Goal: Information Seeking & Learning: Learn about a topic

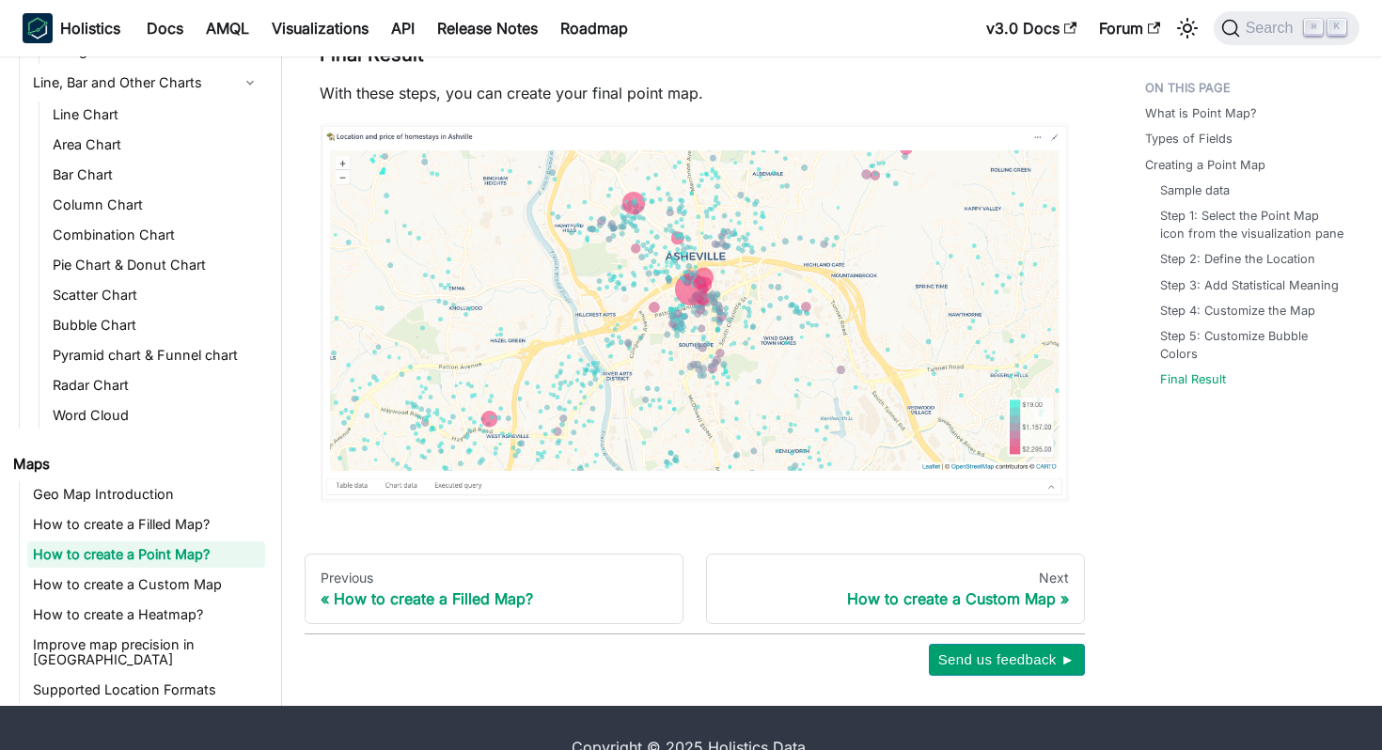
scroll to position [6251, 0]
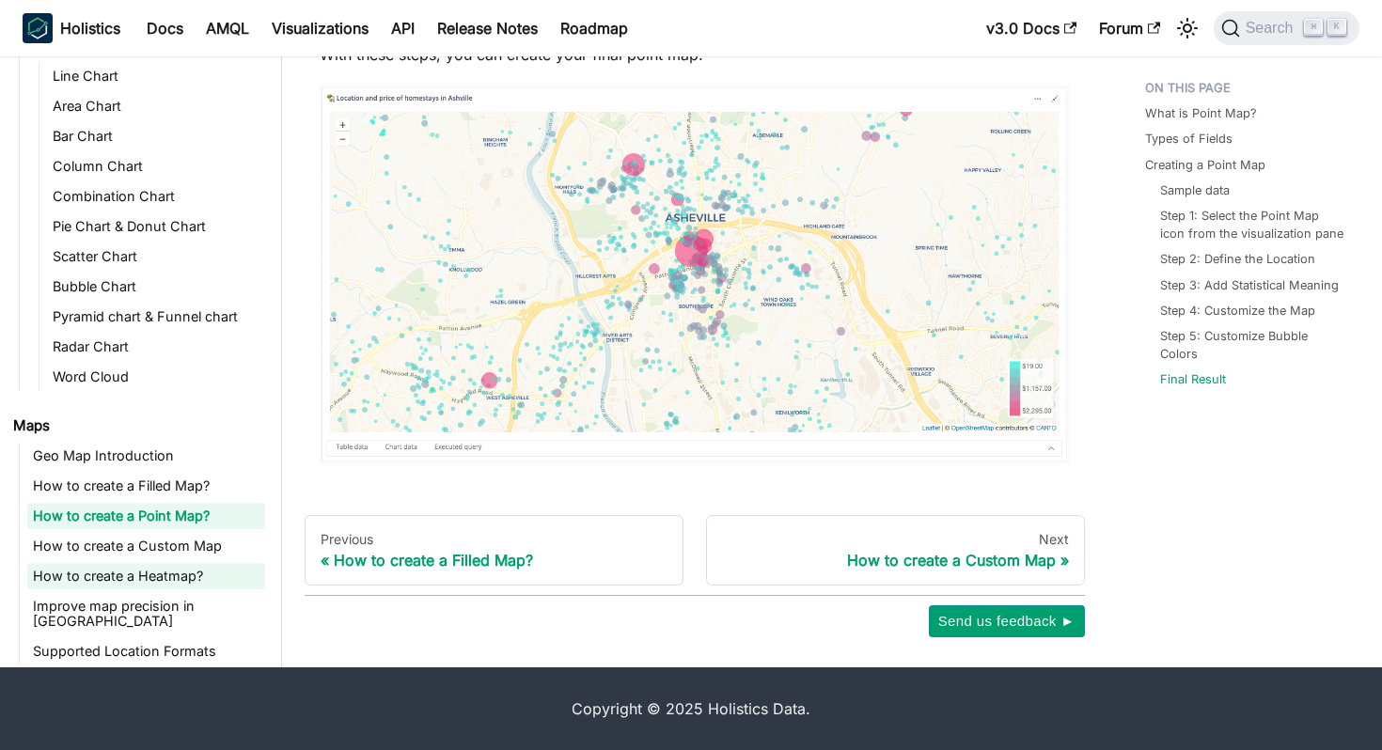
click at [135, 573] on link "How to create a Heatmap?" at bounding box center [146, 576] width 238 height 26
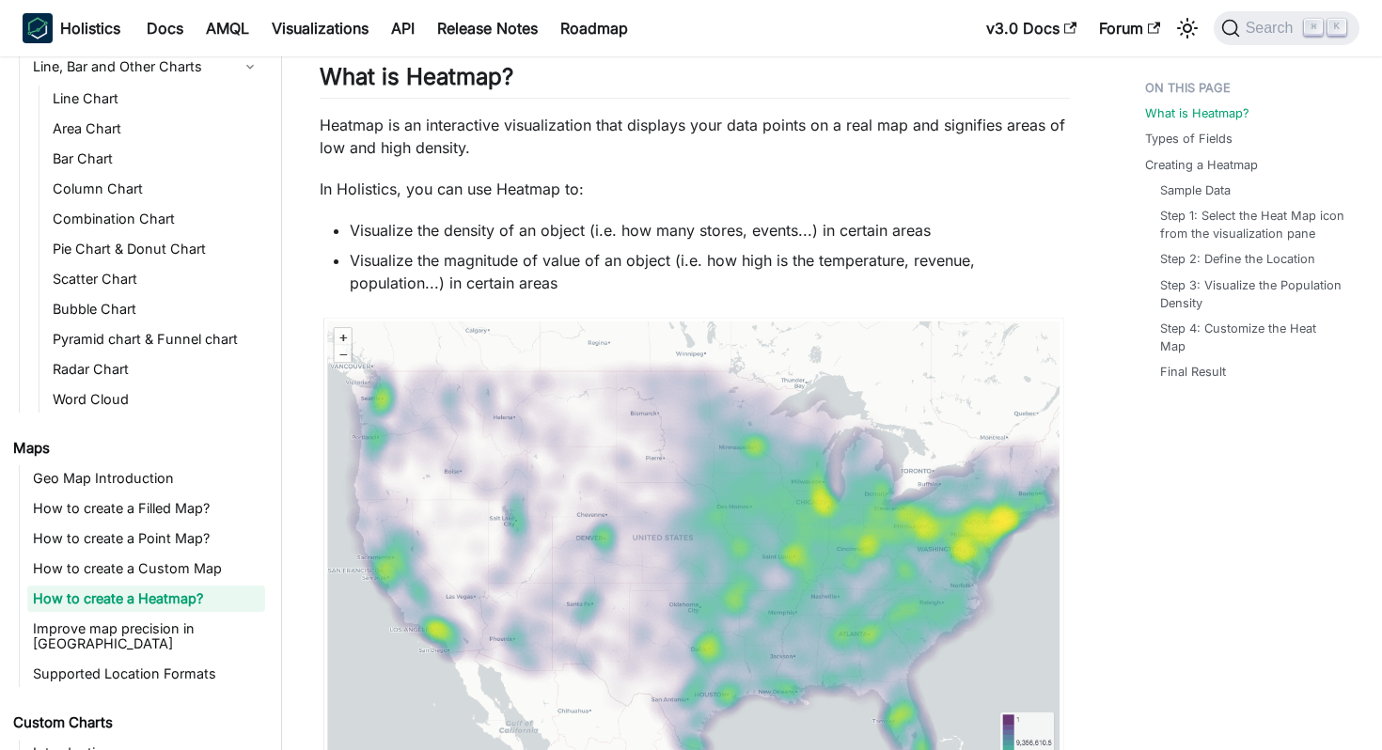
scroll to position [134, 0]
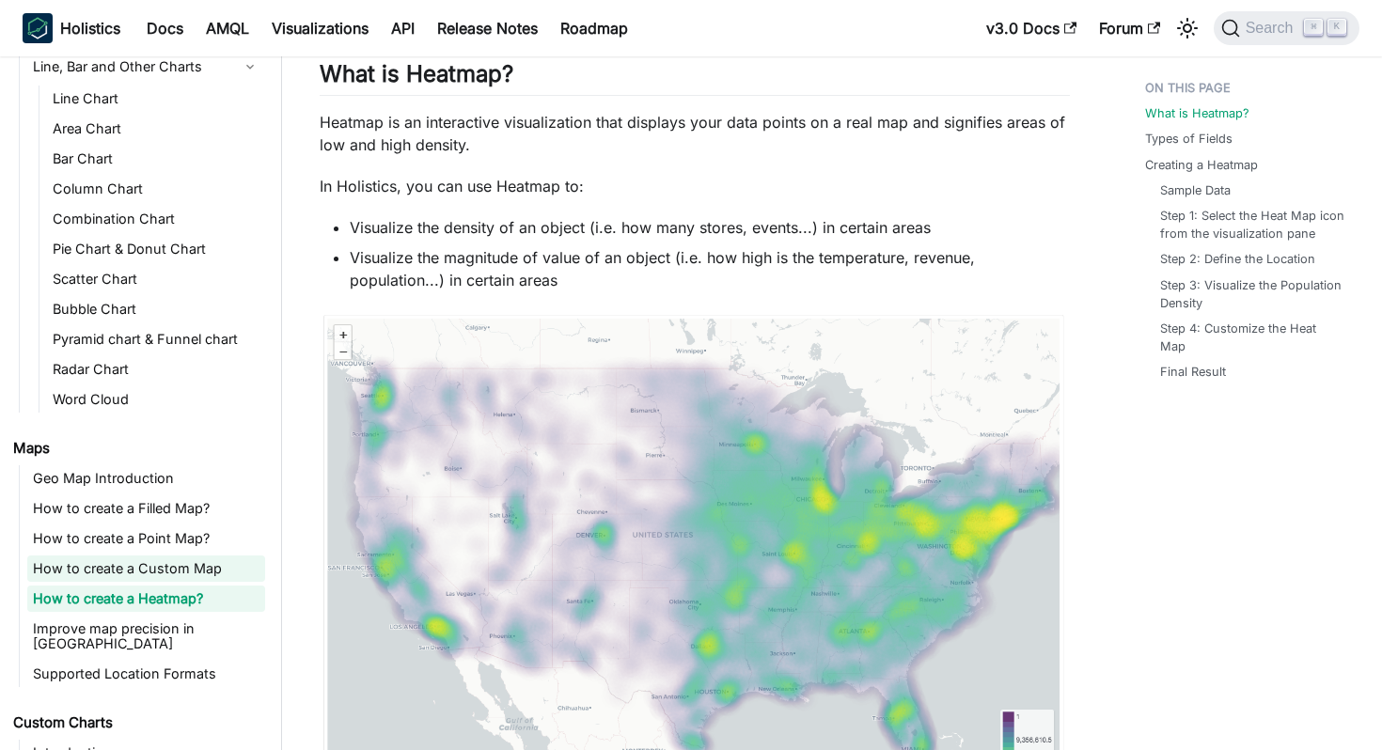
click at [189, 567] on link "How to create a Custom Map" at bounding box center [146, 569] width 238 height 26
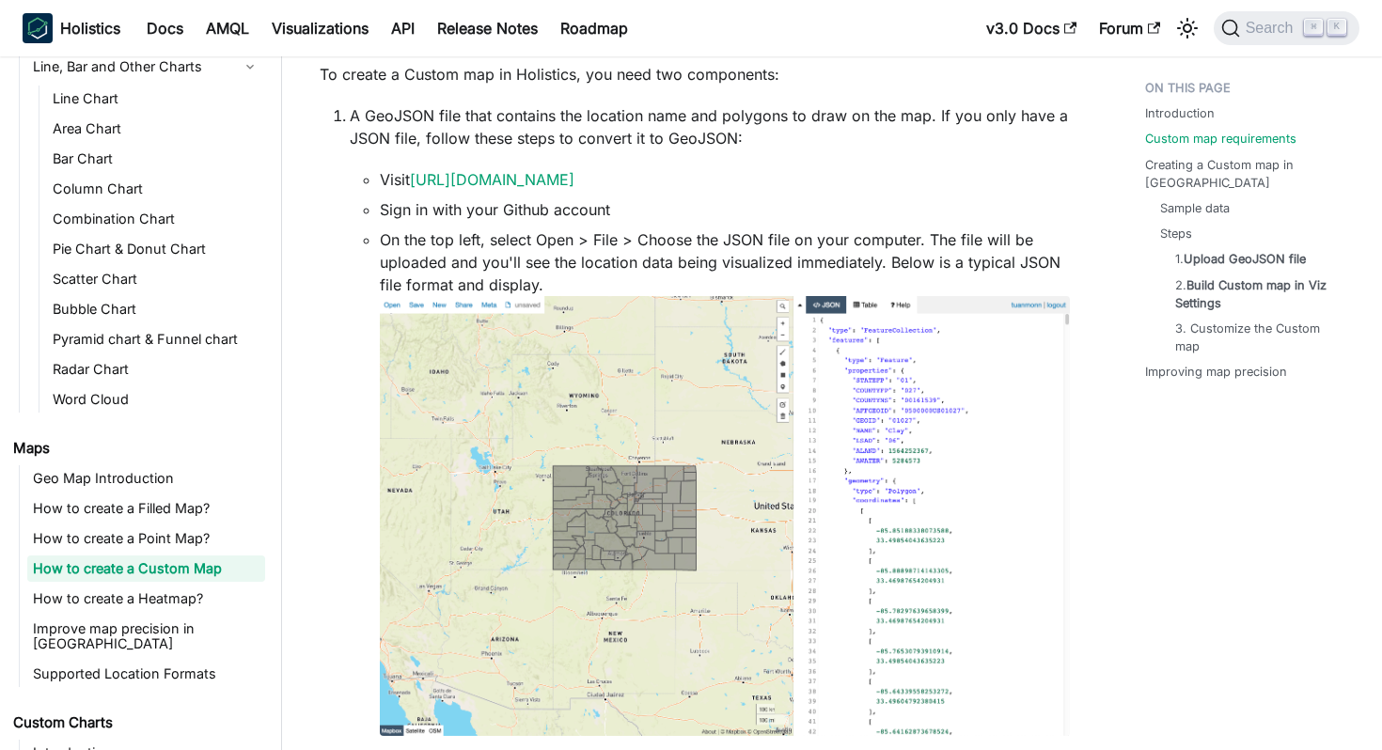
scroll to position [348, 0]
click at [90, 494] on ul "Geo Map Introduction How to create a Filled Map? How to create a Point Map? How…" at bounding box center [142, 576] width 246 height 222
click at [90, 498] on link "How to create a Filled Map?" at bounding box center [146, 508] width 238 height 26
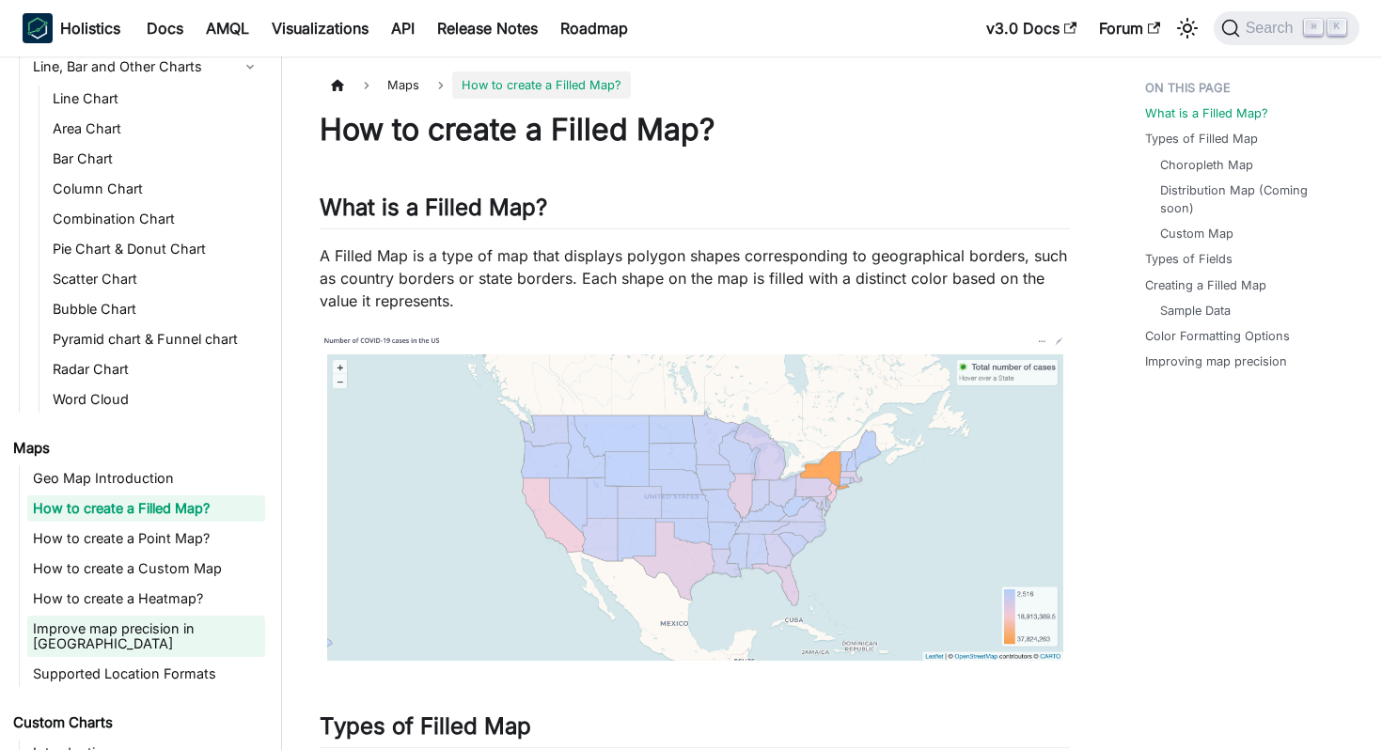
click at [167, 637] on link "Improve map precision in [GEOGRAPHIC_DATA]" at bounding box center [146, 636] width 238 height 41
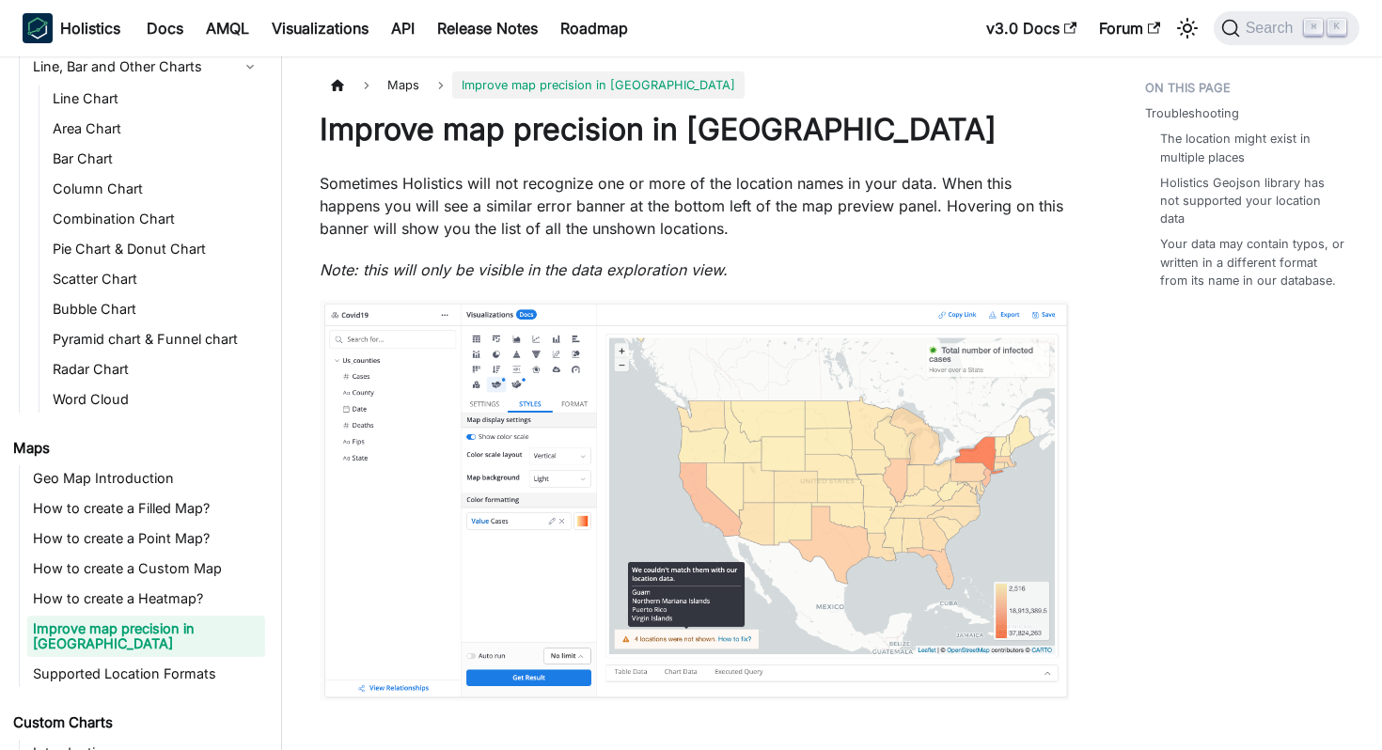
scroll to position [441, 0]
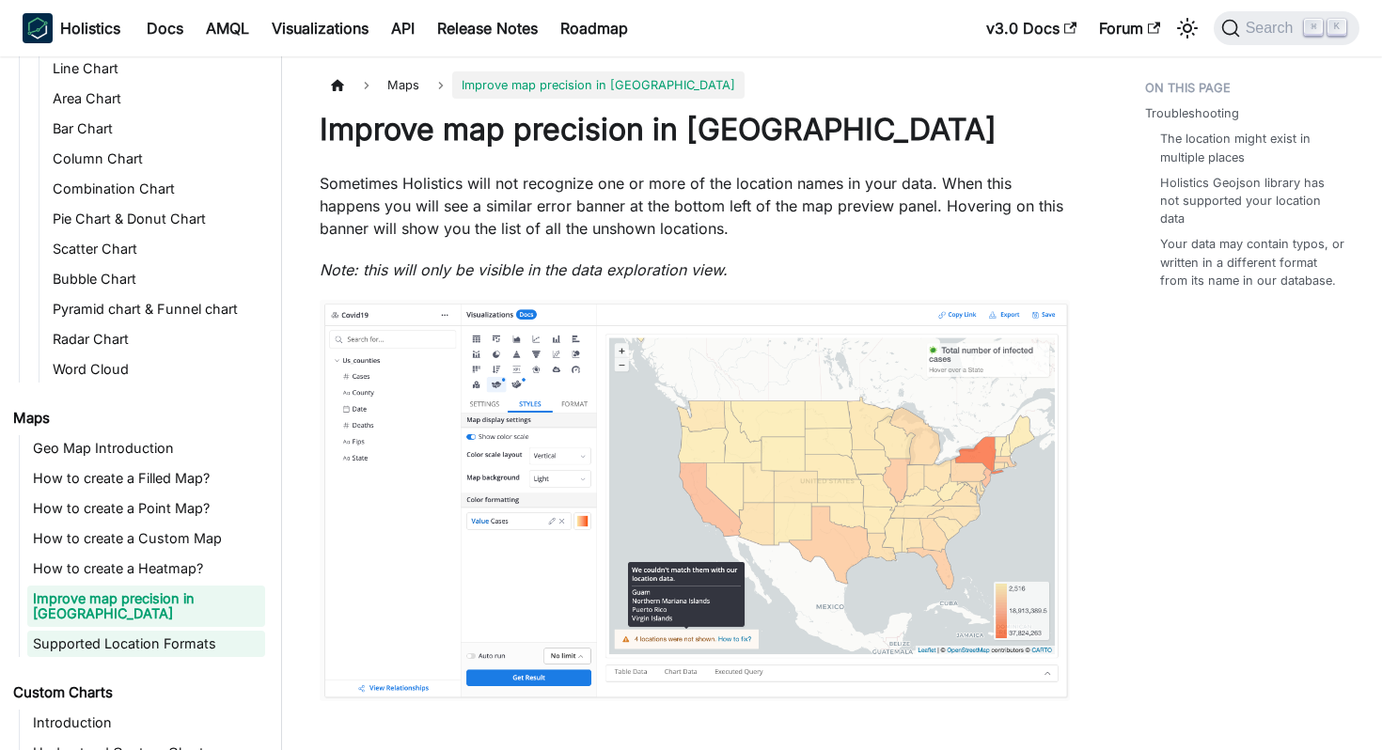
click at [168, 632] on link "Supported Location Formats" at bounding box center [146, 644] width 238 height 26
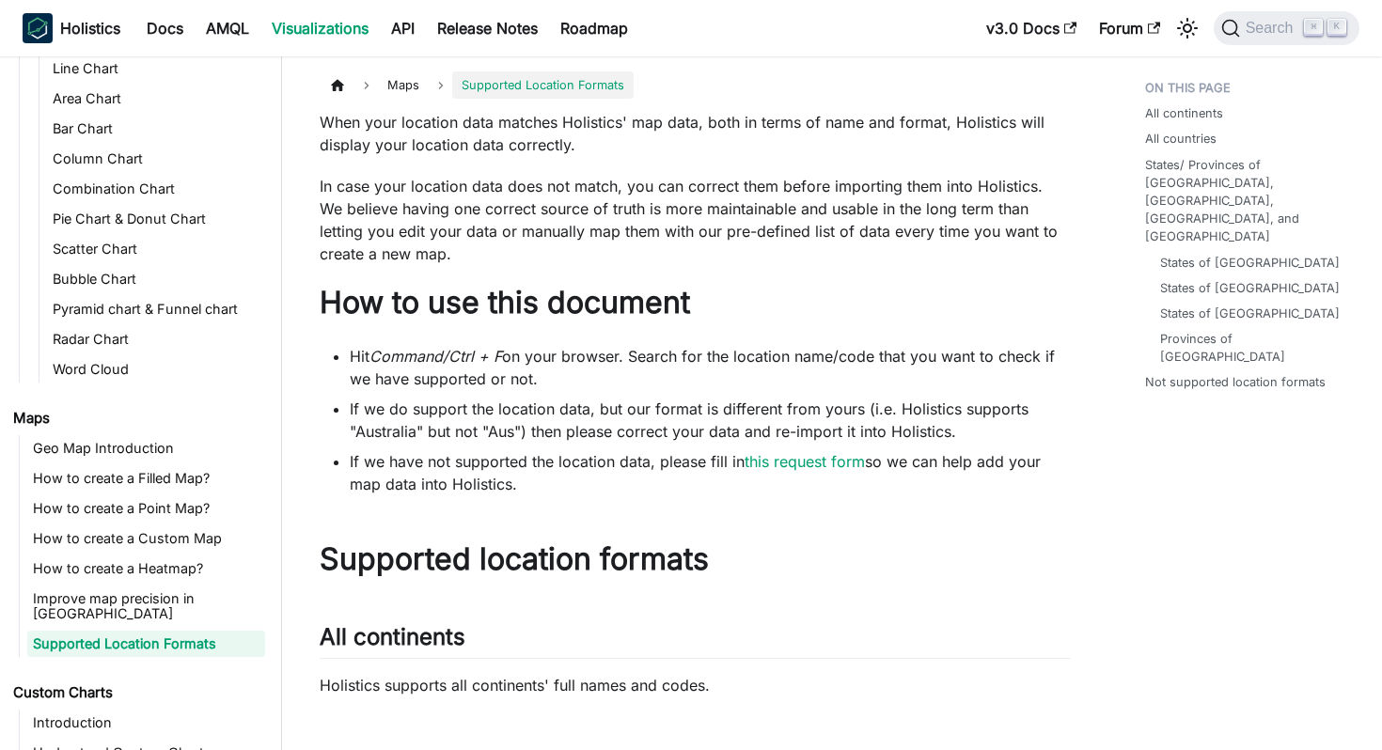
scroll to position [471, 0]
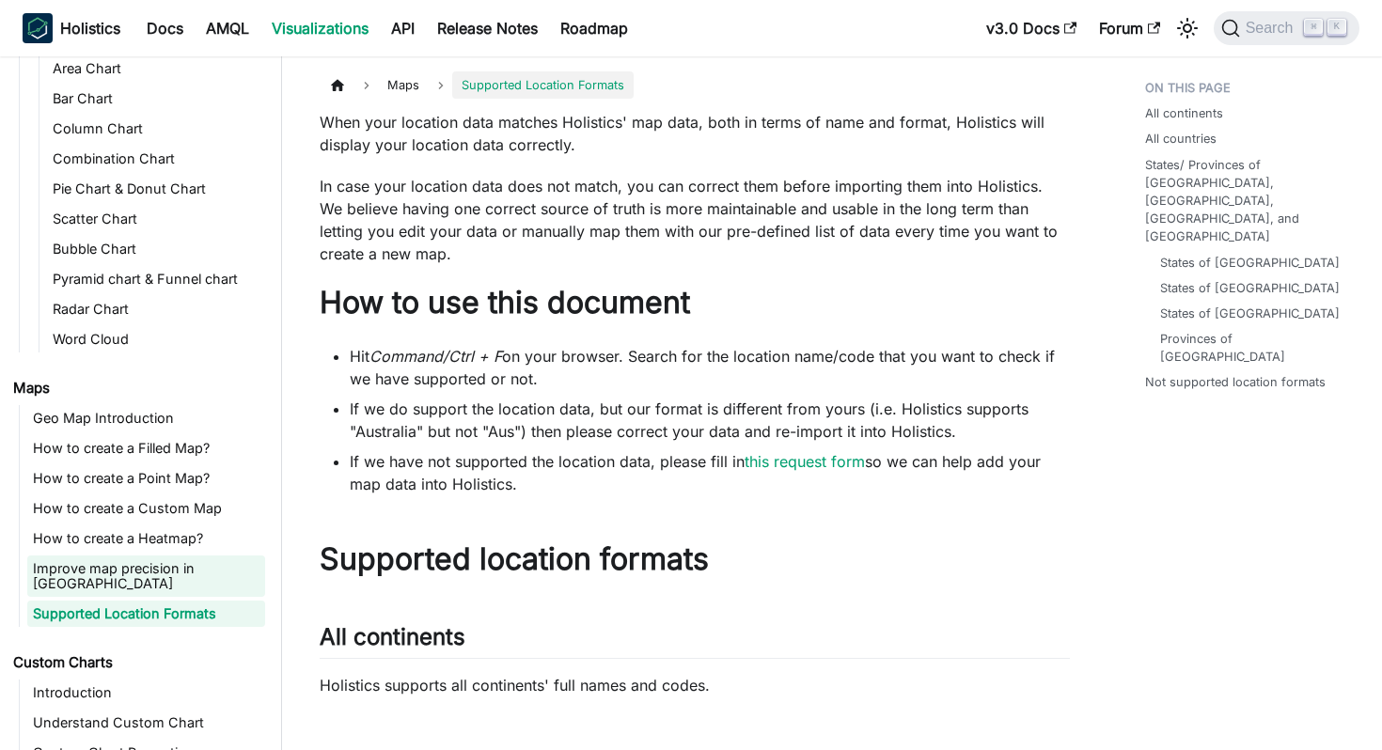
click at [157, 559] on link "Improve map precision in [GEOGRAPHIC_DATA]" at bounding box center [146, 576] width 238 height 41
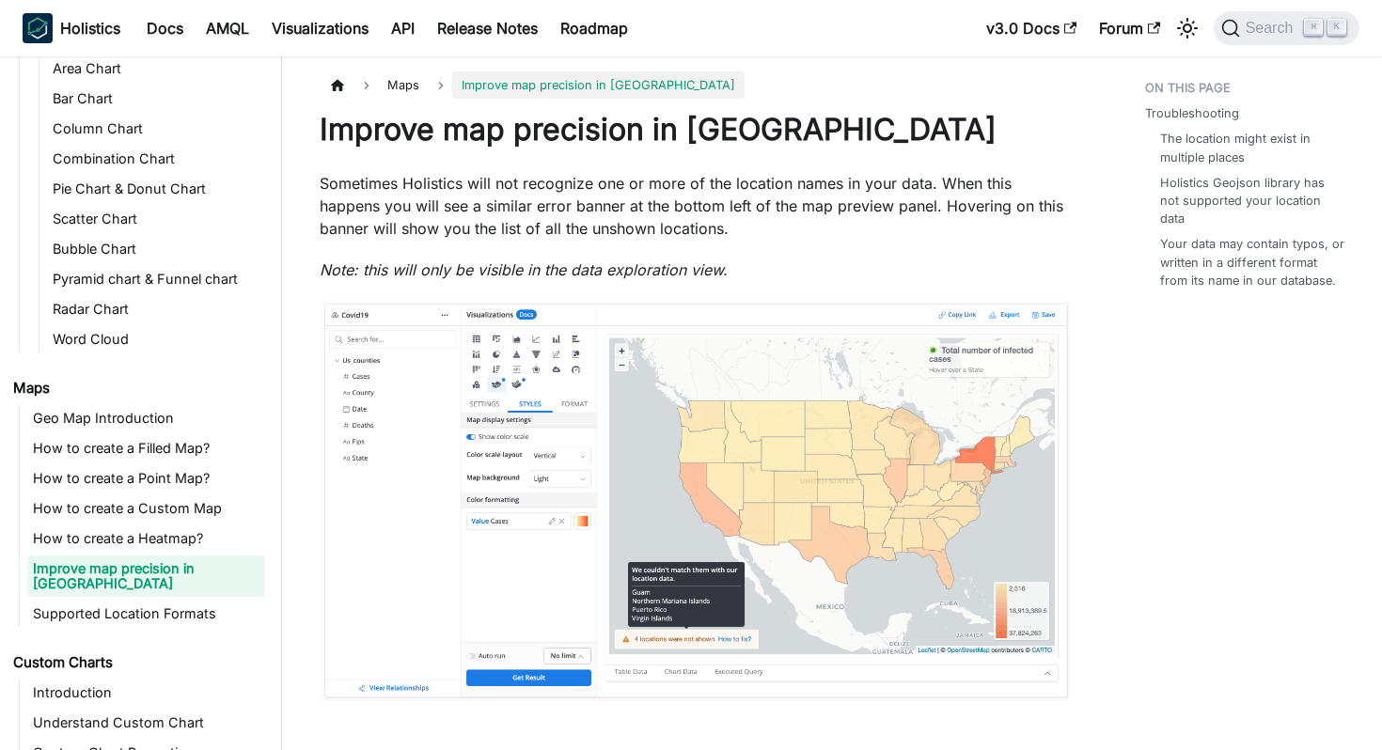
click at [154, 482] on link "How to create a Point Map?" at bounding box center [146, 478] width 238 height 26
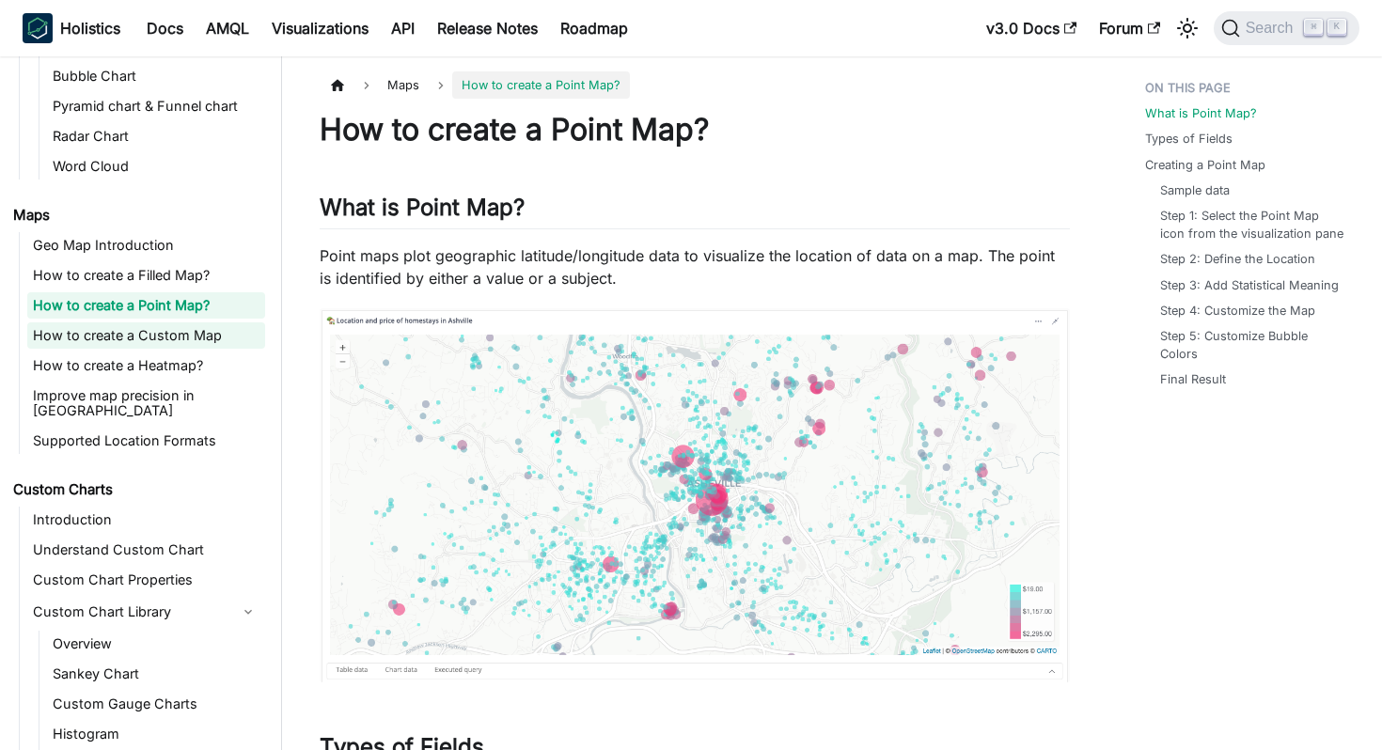
scroll to position [646, 0]
